Goal: Feedback & Contribution: Leave review/rating

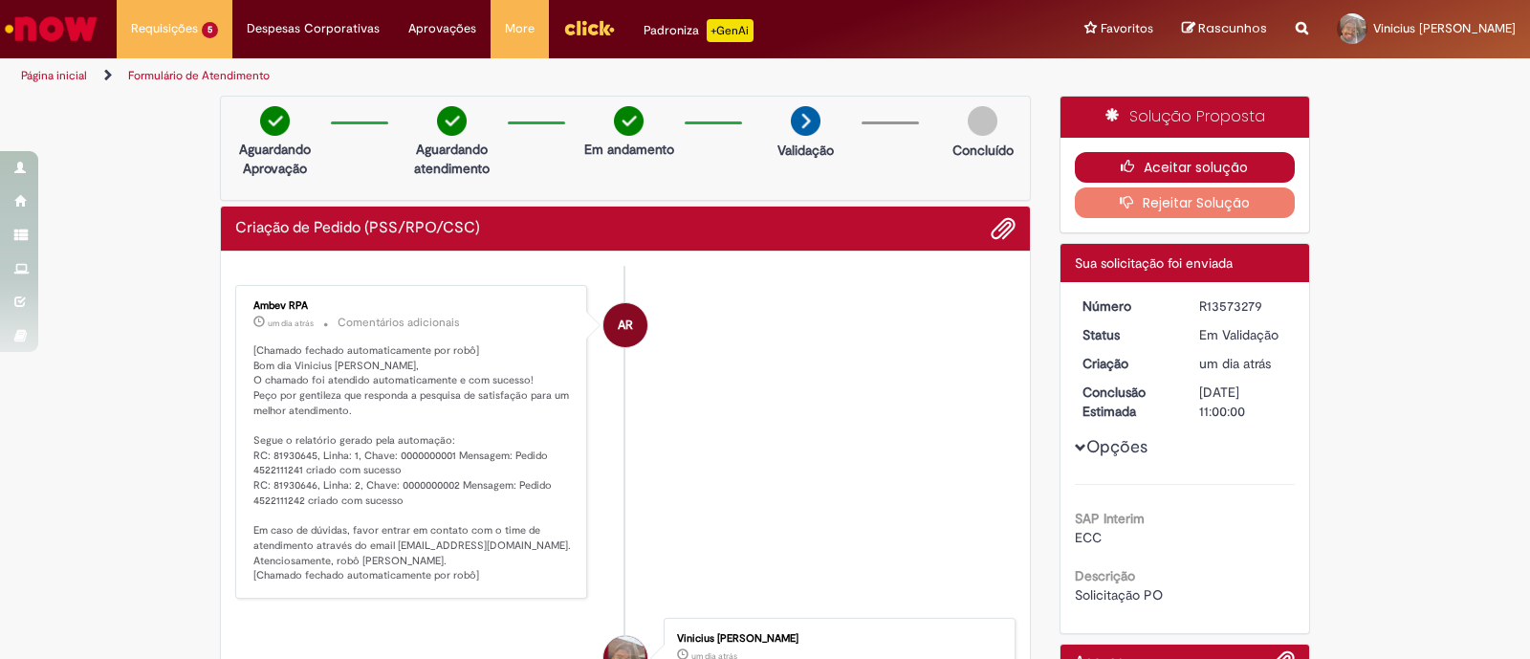
click at [1081, 166] on button "Aceitar solução" at bounding box center [1185, 167] width 221 height 31
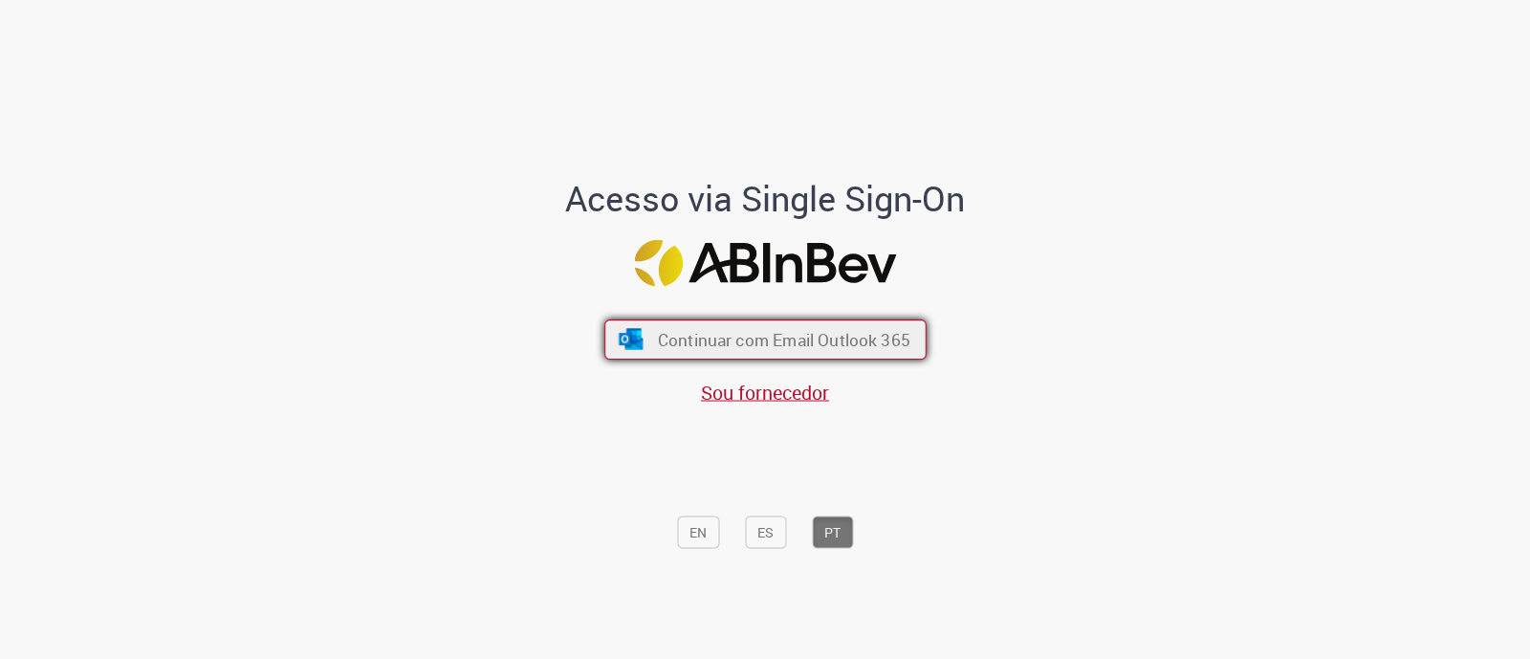
click at [792, 346] on span "Continuar com Email Outlook 365" at bounding box center [783, 340] width 253 height 22
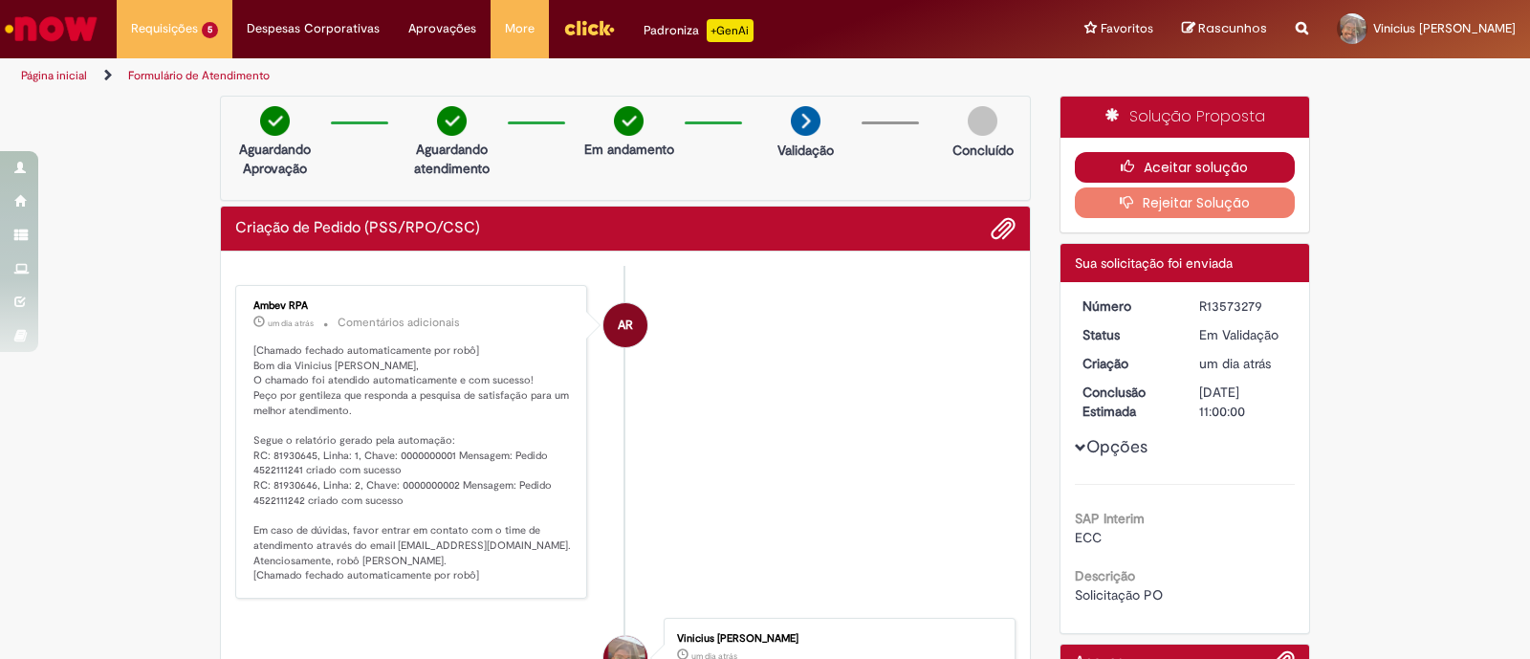
click at [1131, 157] on button "Aceitar solução" at bounding box center [1185, 167] width 221 height 31
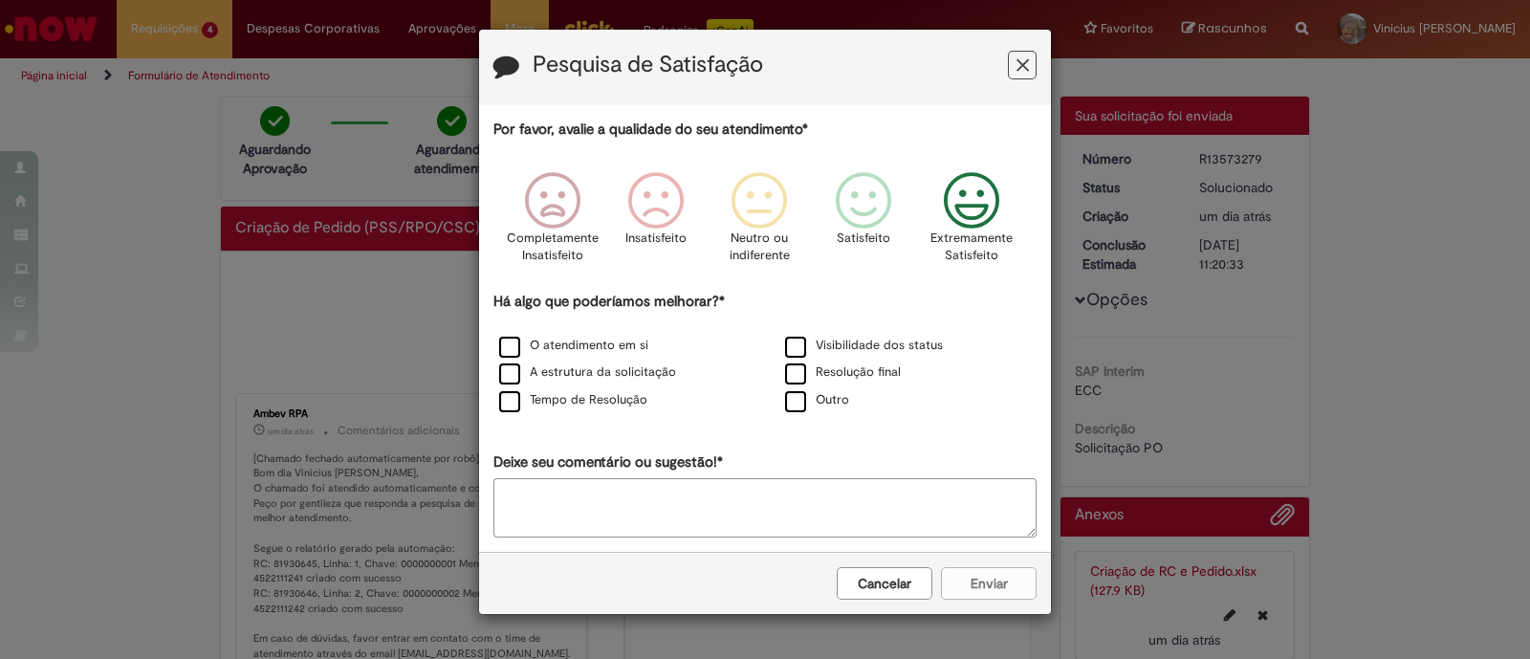
click at [982, 208] on icon "Feedback" at bounding box center [972, 200] width 72 height 57
click at [616, 341] on label "O atendimento em si" at bounding box center [573, 346] width 149 height 18
click at [510, 398] on label "Tempo de Resolução" at bounding box center [573, 400] width 148 height 18
click at [985, 570] on button "Enviar" at bounding box center [989, 583] width 96 height 33
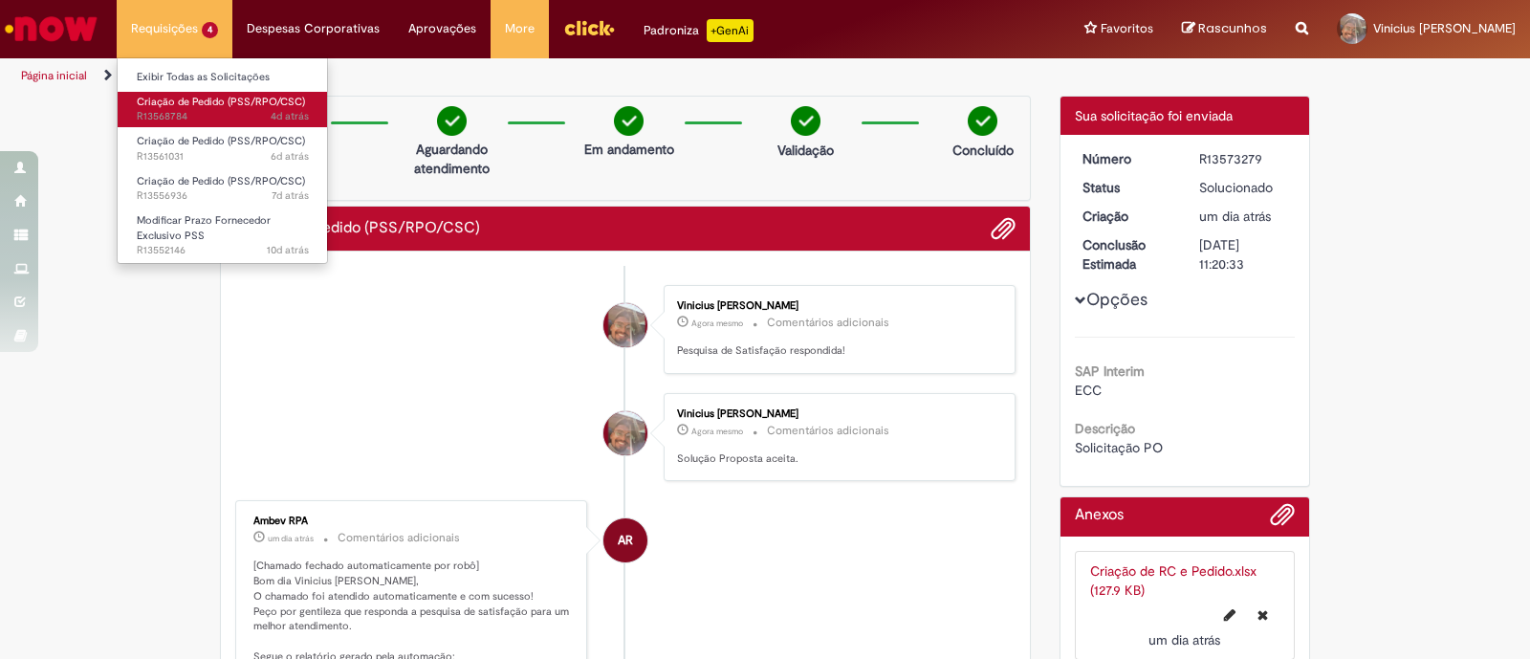
click at [225, 105] on span "Criação de Pedido (PSS/RPO/CSC)" at bounding box center [221, 102] width 168 height 14
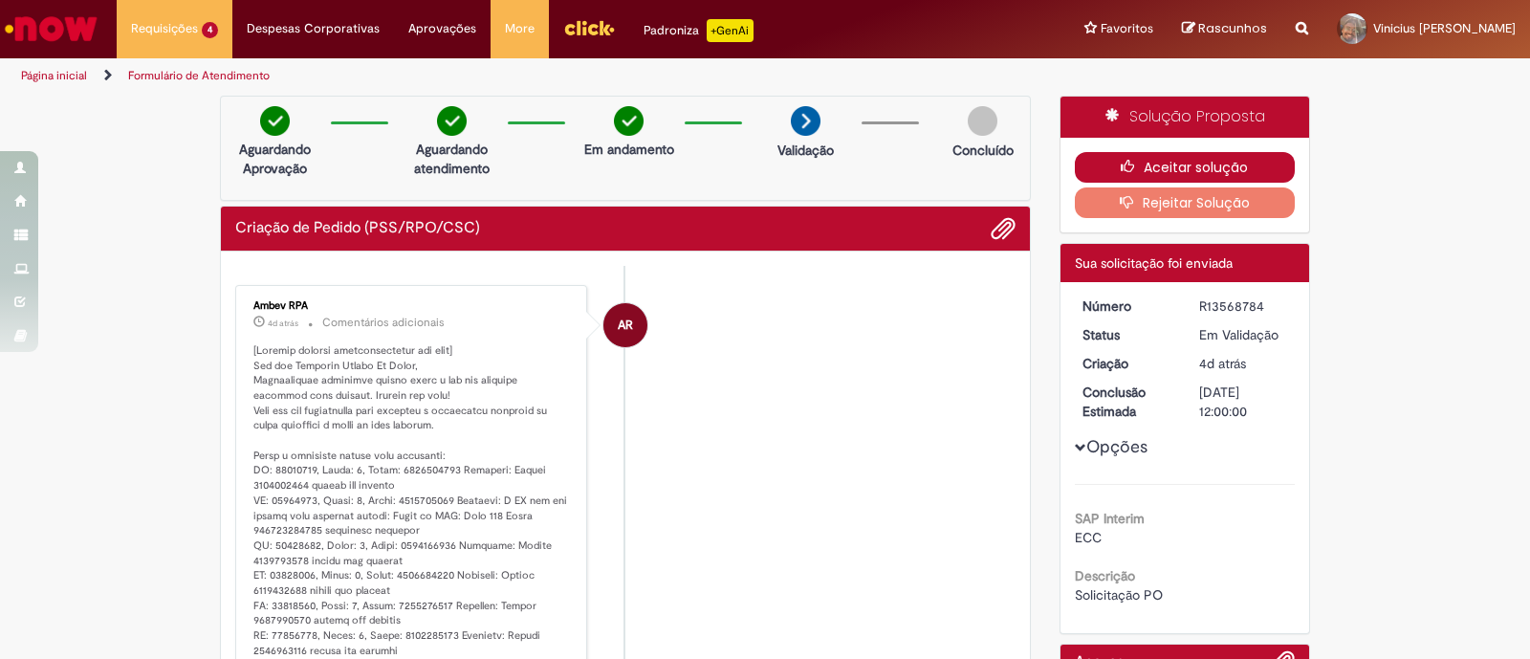
click at [1114, 156] on button "Aceitar solução" at bounding box center [1185, 167] width 221 height 31
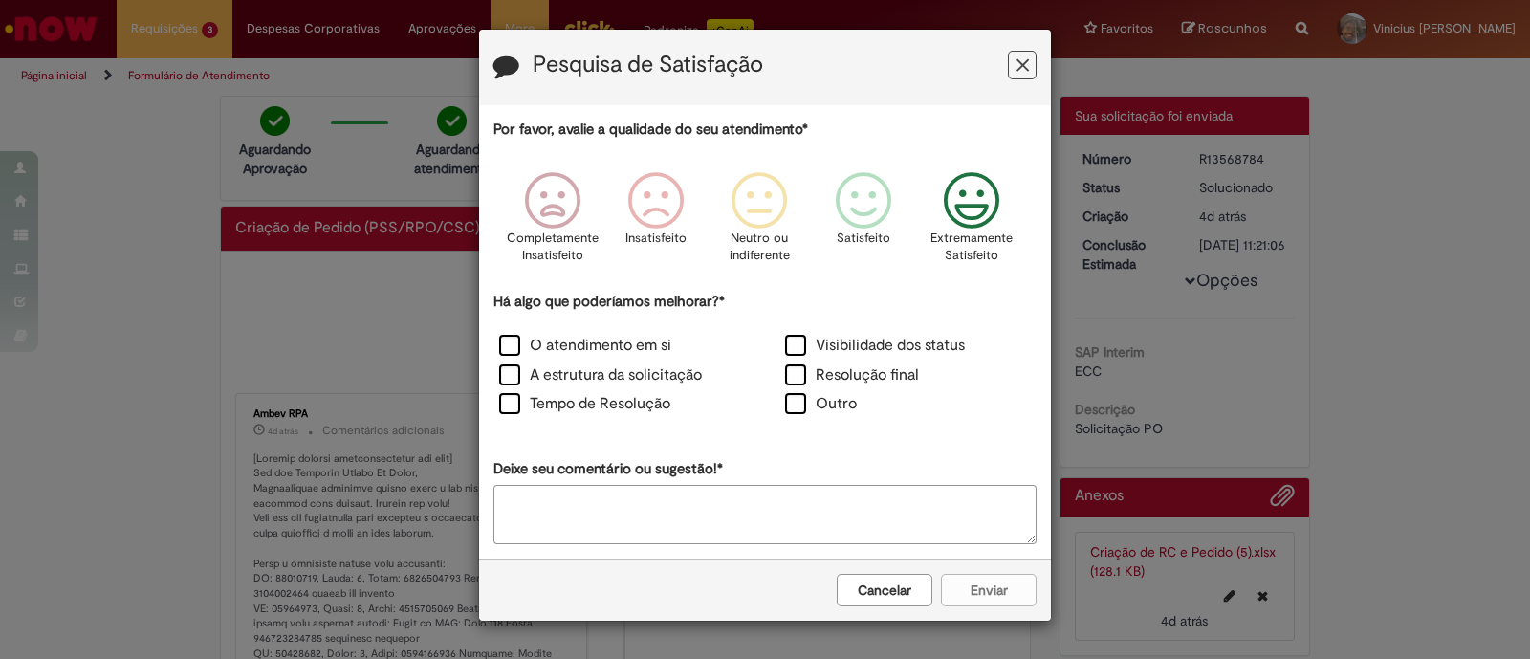
click at [985, 220] on icon "Feedback" at bounding box center [972, 200] width 72 height 57
click at [1003, 225] on icon "Feedback" at bounding box center [972, 200] width 72 height 57
click at [583, 341] on label "O atendimento em si" at bounding box center [585, 346] width 172 height 22
click at [561, 405] on label "Tempo de Resolução" at bounding box center [584, 404] width 171 height 22
click at [995, 583] on button "Enviar" at bounding box center [989, 590] width 96 height 33
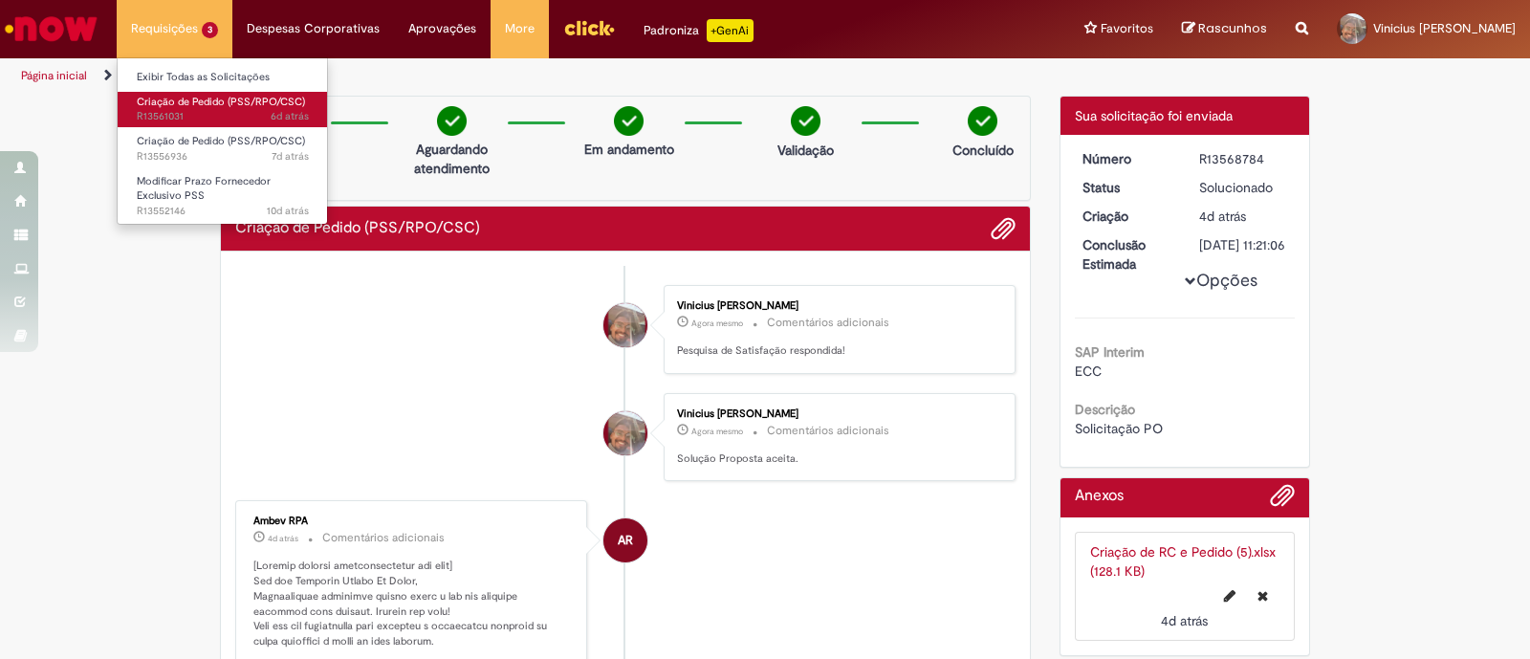
click at [235, 106] on span "Criação de Pedido (PSS/RPO/CSC)" at bounding box center [221, 102] width 168 height 14
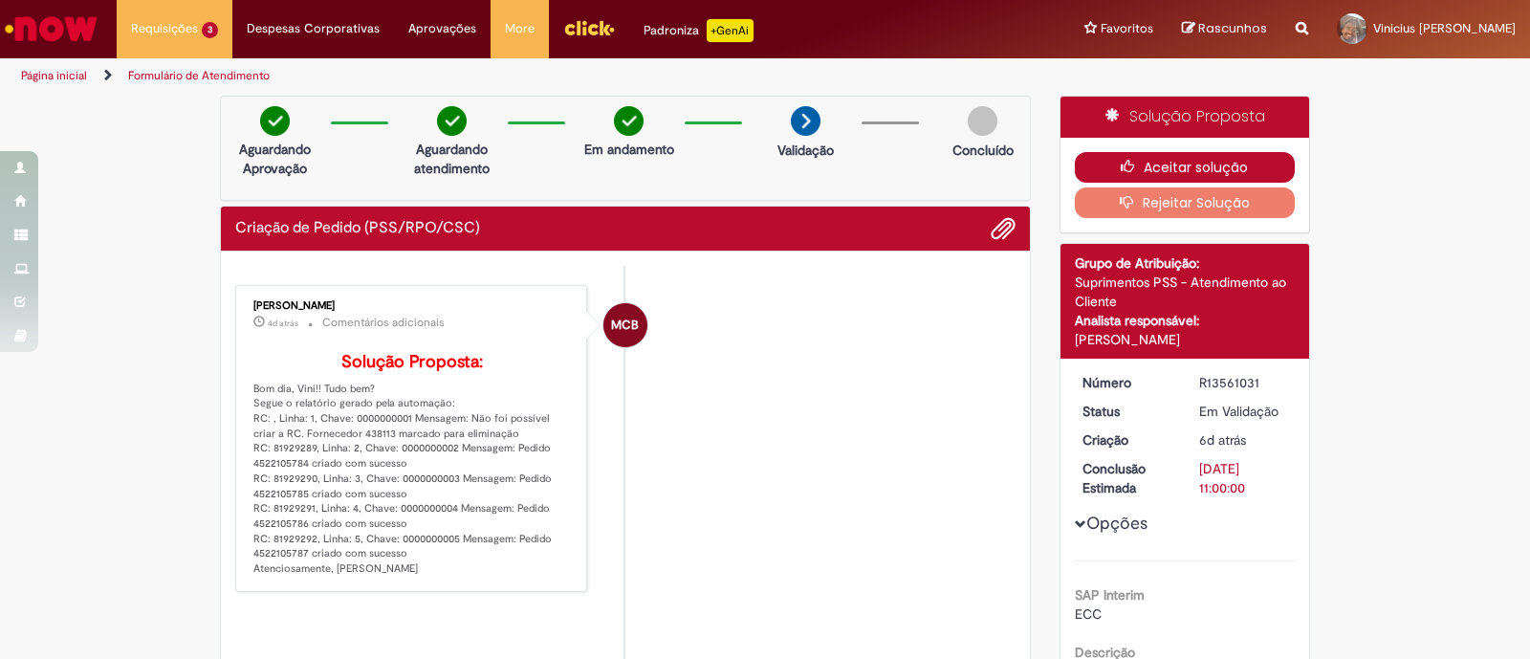
click at [1119, 155] on button "Aceitar solução" at bounding box center [1185, 167] width 221 height 31
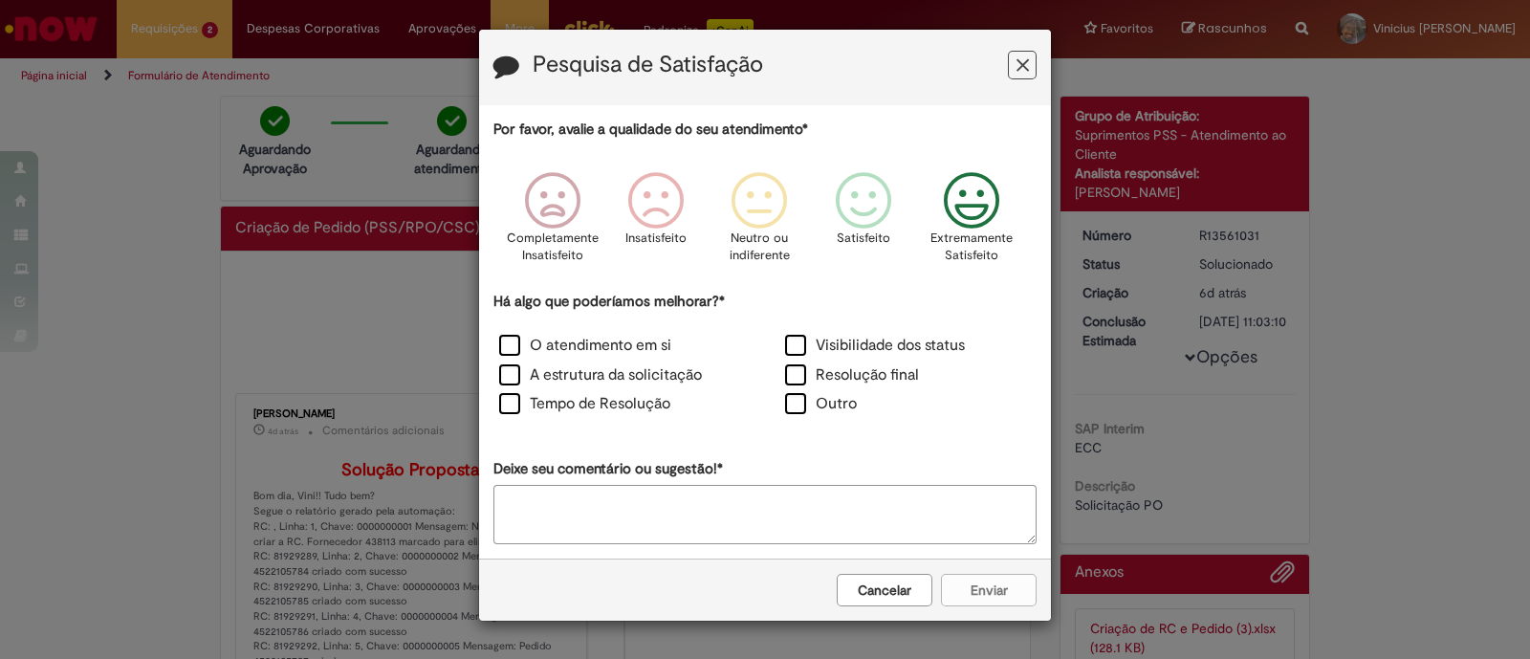
click at [956, 184] on icon "Feedback" at bounding box center [972, 200] width 72 height 57
click at [592, 349] on label "O atendimento em si" at bounding box center [585, 346] width 172 height 22
click at [611, 402] on label "Tempo de Resolução" at bounding box center [584, 404] width 171 height 22
click at [995, 590] on button "Enviar" at bounding box center [989, 590] width 96 height 33
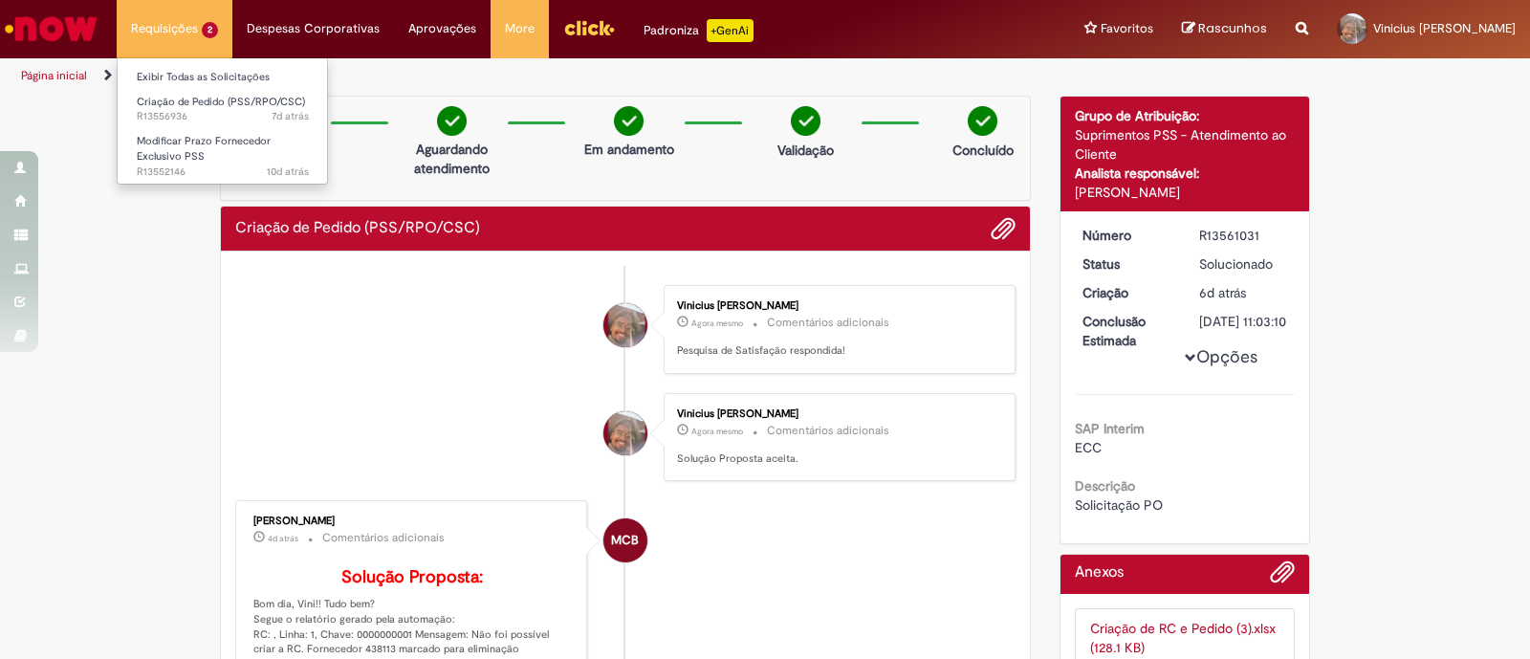
click at [224, 37] on li "Requisições 2 Exibir Todas as Solicitações Criação de Pedido (PSS/RPO/CSC) 7d a…" at bounding box center [175, 28] width 116 height 57
click at [187, 102] on span "Criação de Pedido (PSS/RPO/CSC)" at bounding box center [221, 102] width 168 height 14
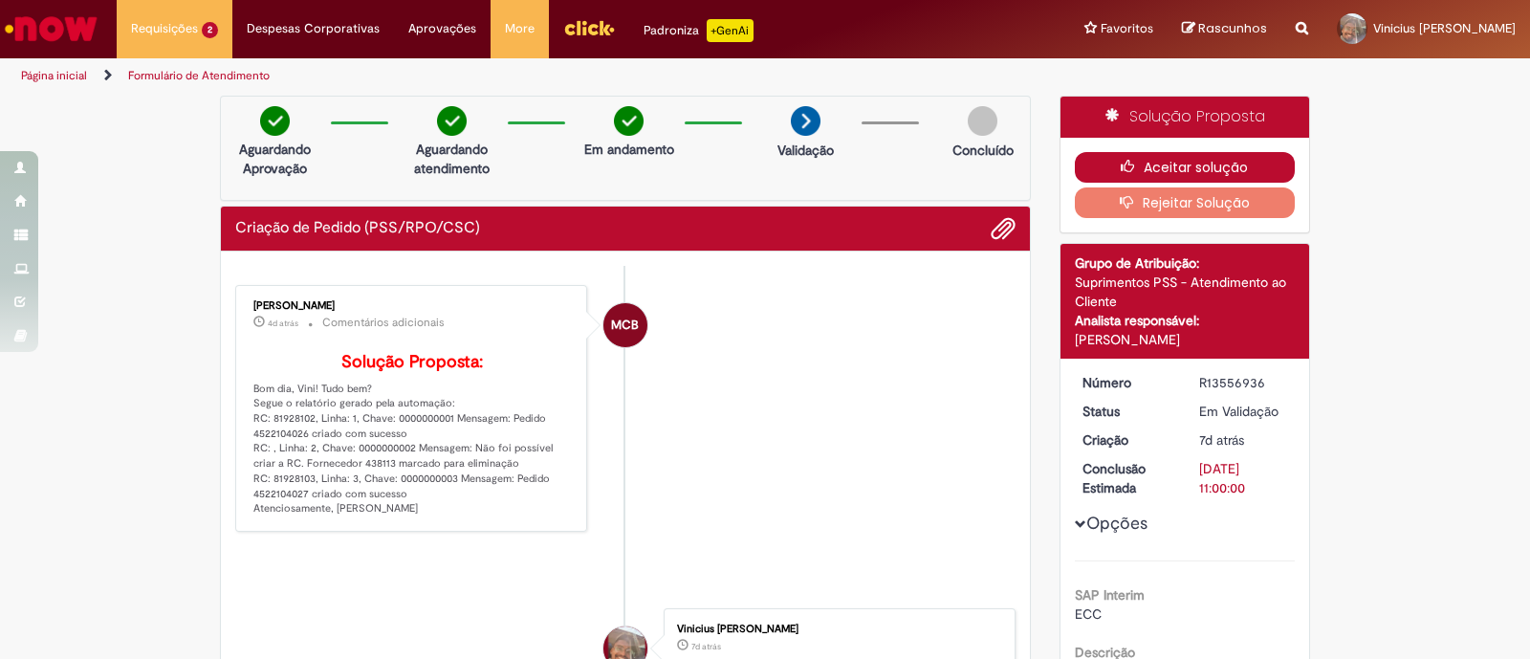
click at [1121, 167] on icon "button" at bounding box center [1132, 166] width 23 height 13
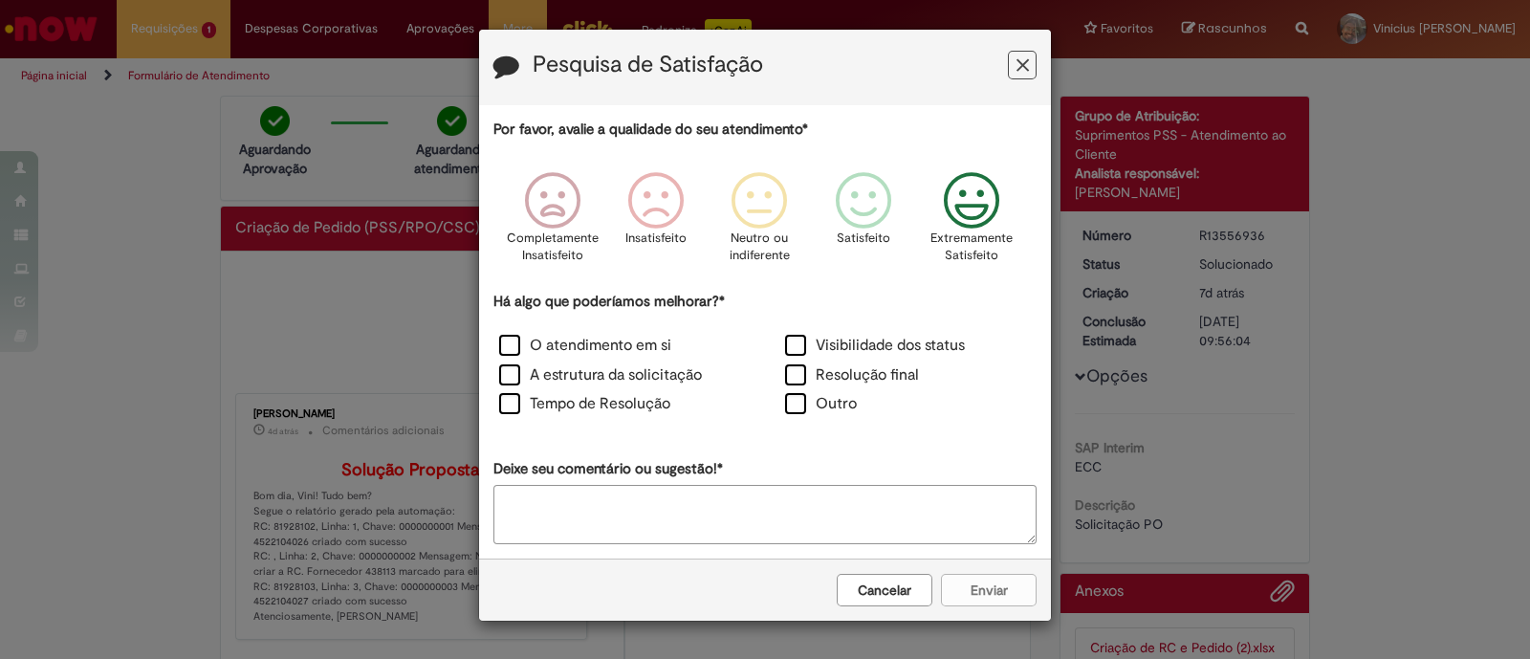
click at [975, 213] on icon "Feedback" at bounding box center [972, 200] width 72 height 57
click at [631, 341] on label "O atendimento em si" at bounding box center [585, 346] width 172 height 22
click at [595, 382] on label "A estrutura da solicitação" at bounding box center [600, 375] width 203 height 22
click at [593, 383] on label "A estrutura da solicitação" at bounding box center [600, 375] width 203 height 22
click at [589, 401] on label "Tempo de Resolução" at bounding box center [584, 404] width 171 height 22
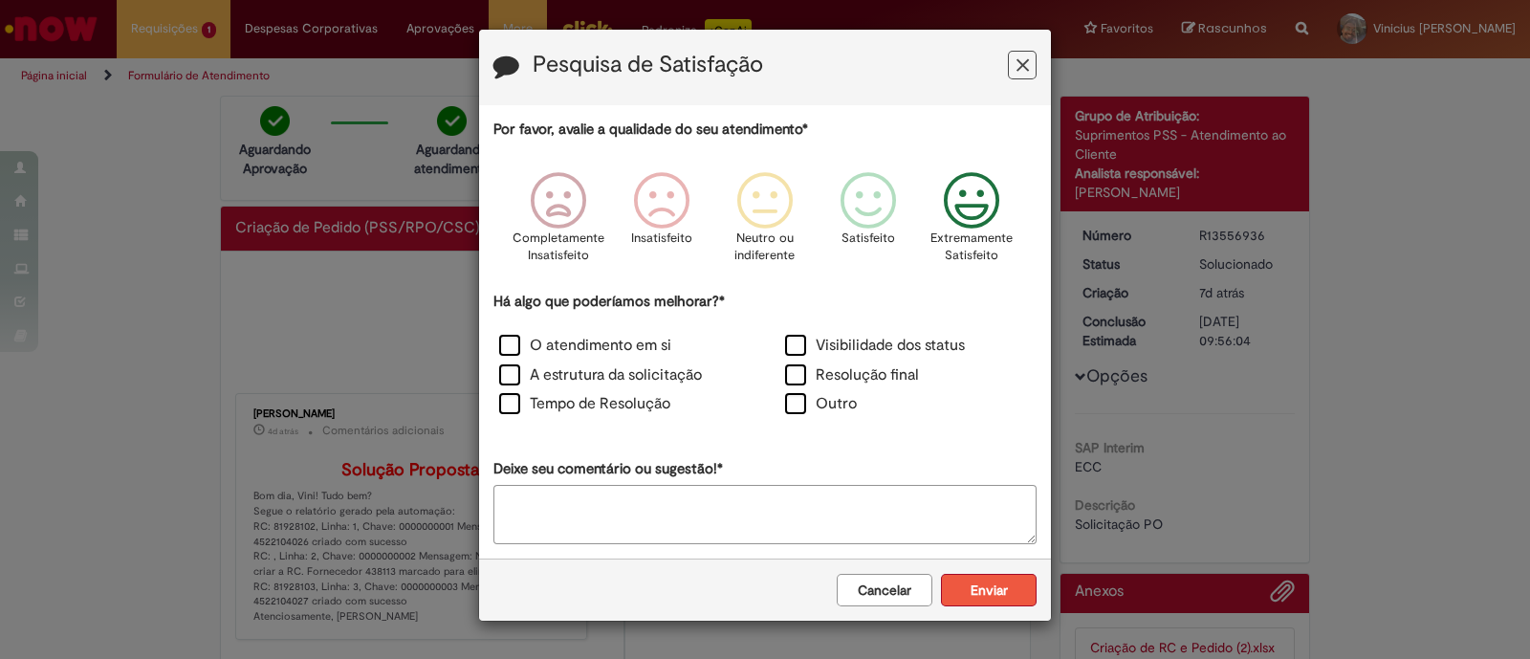
click at [985, 590] on button "Enviar" at bounding box center [989, 590] width 96 height 33
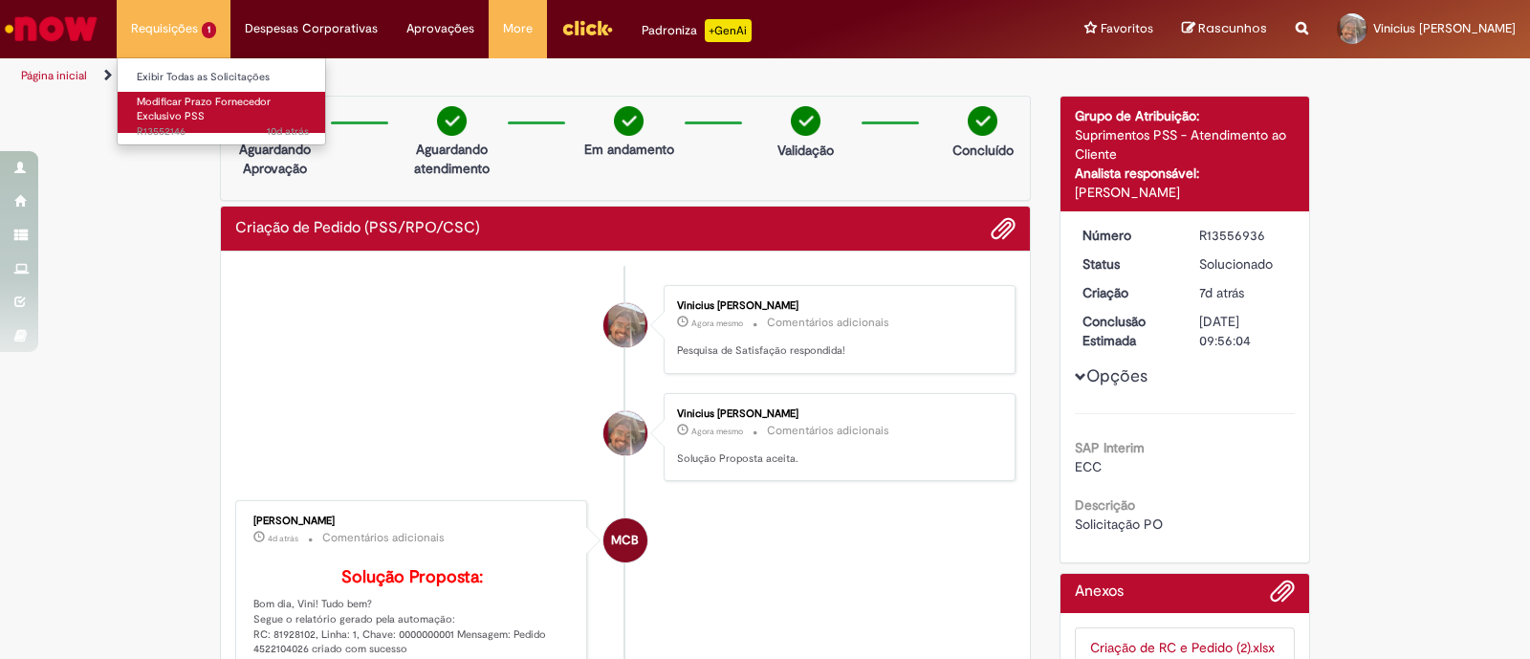
click at [263, 121] on link "Modificar Prazo Fornecedor Exclusivo PSS 10d atrás 10 dias atrás R13552146" at bounding box center [223, 112] width 210 height 41
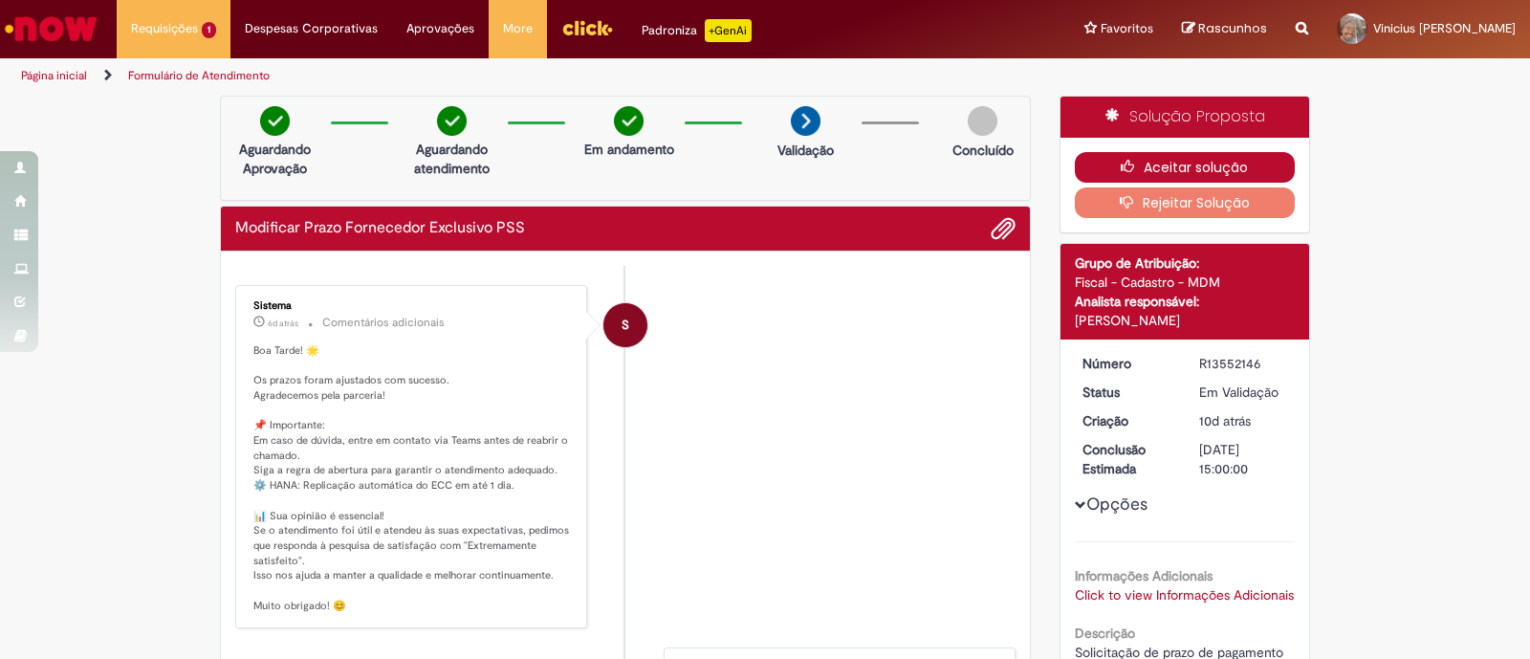
click at [1125, 153] on button "Aceitar solução" at bounding box center [1185, 167] width 221 height 31
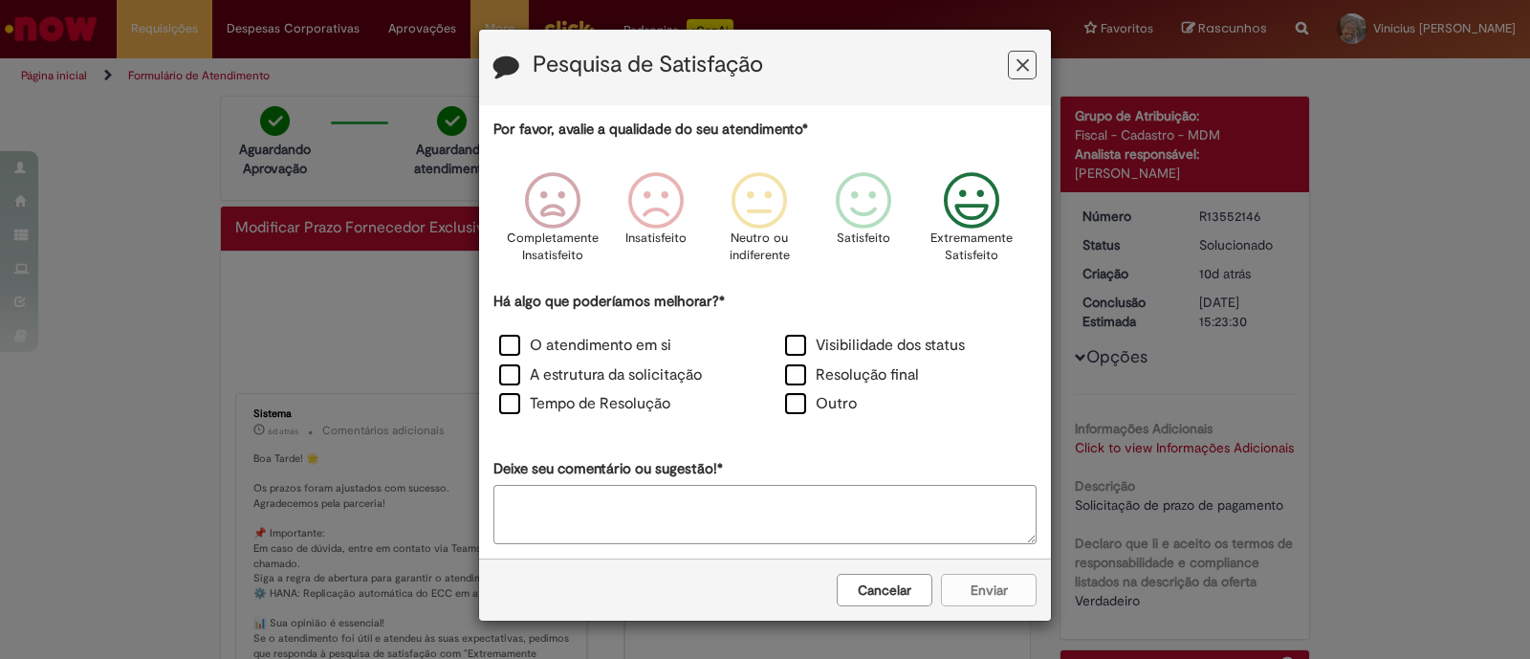
click at [957, 226] on icon "Feedback" at bounding box center [972, 200] width 72 height 57
click at [649, 352] on label "O atendimento em si" at bounding box center [585, 346] width 172 height 22
click at [656, 409] on label "Tempo de Resolução" at bounding box center [584, 404] width 171 height 22
click at [992, 585] on button "Enviar" at bounding box center [989, 590] width 96 height 33
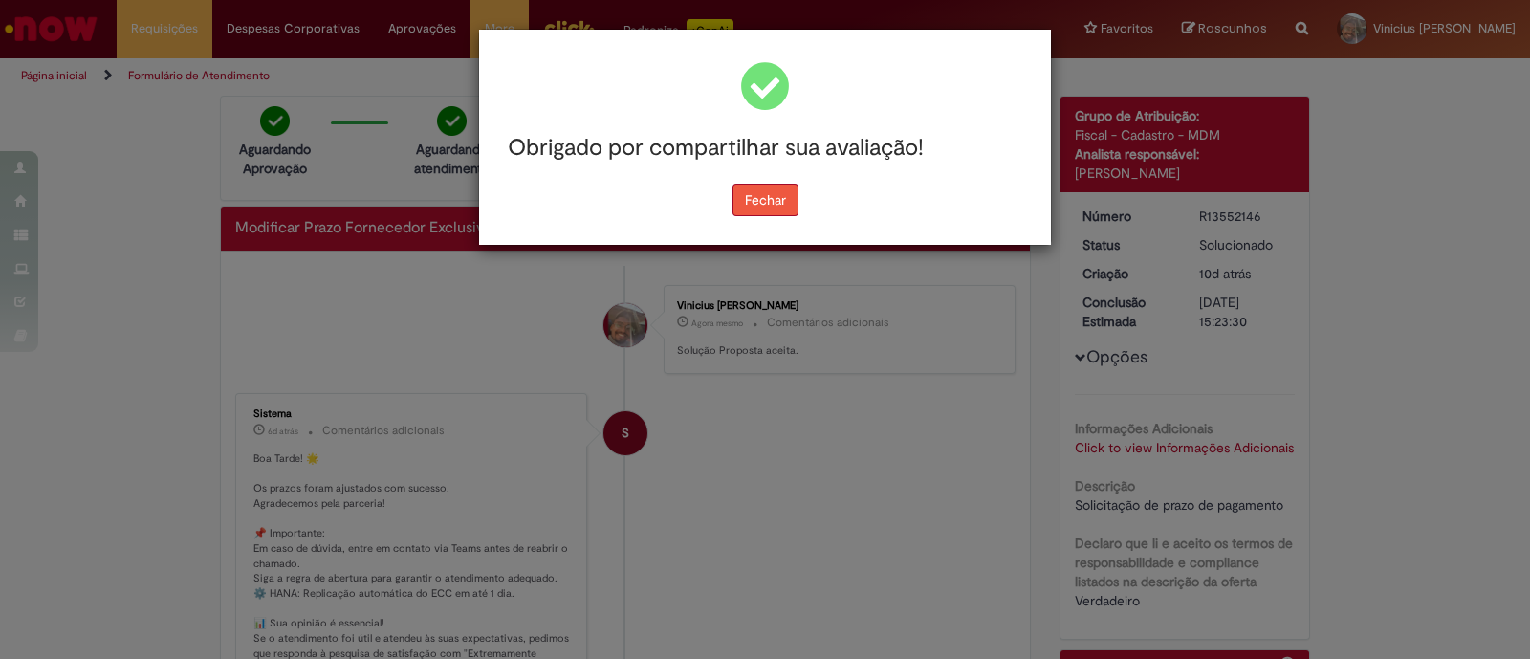
click at [767, 193] on button "Fechar" at bounding box center [766, 200] width 66 height 33
